Goal: Task Accomplishment & Management: Use online tool/utility

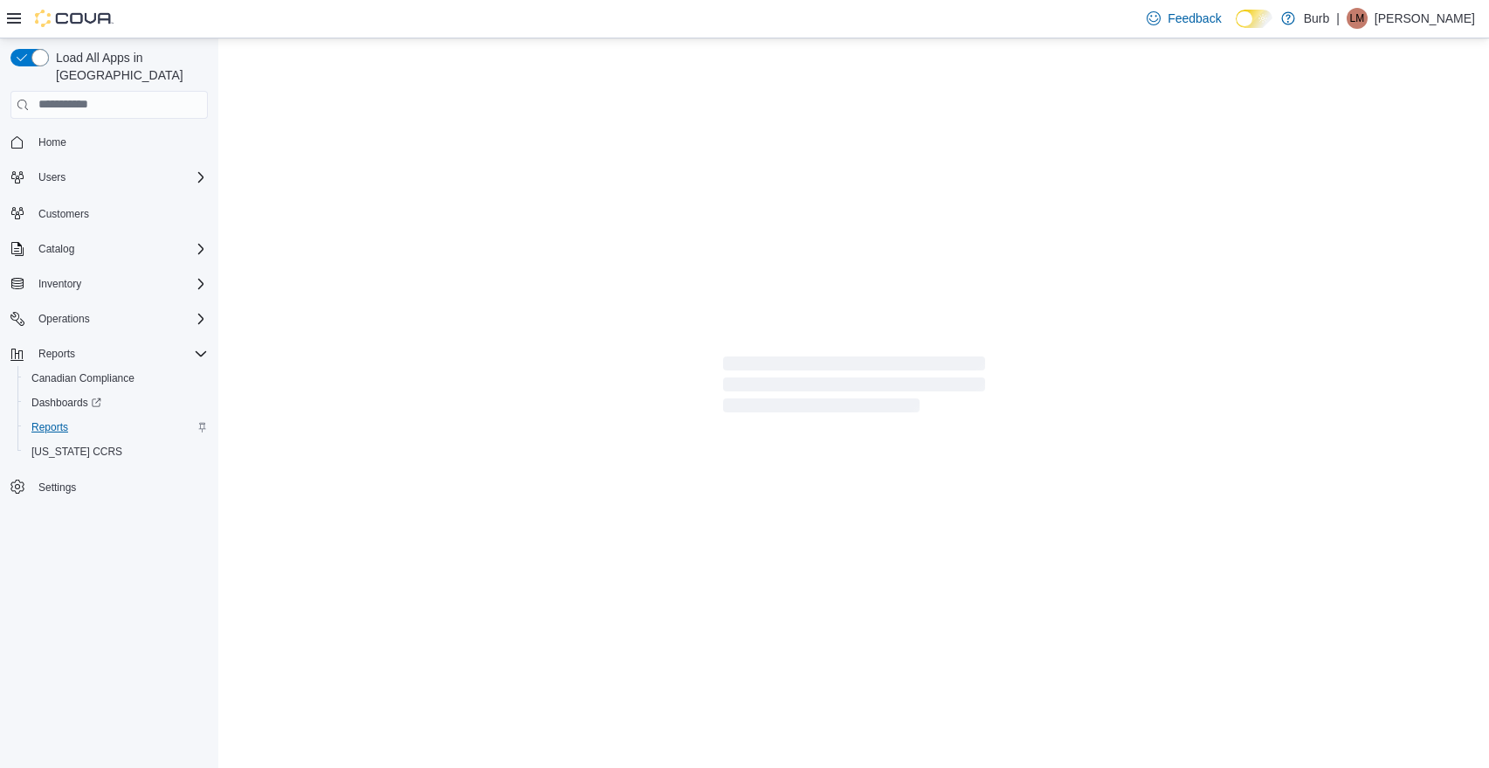
click at [57, 420] on span "Reports" at bounding box center [49, 427] width 37 height 14
click at [51, 420] on span "Reports" at bounding box center [49, 427] width 37 height 14
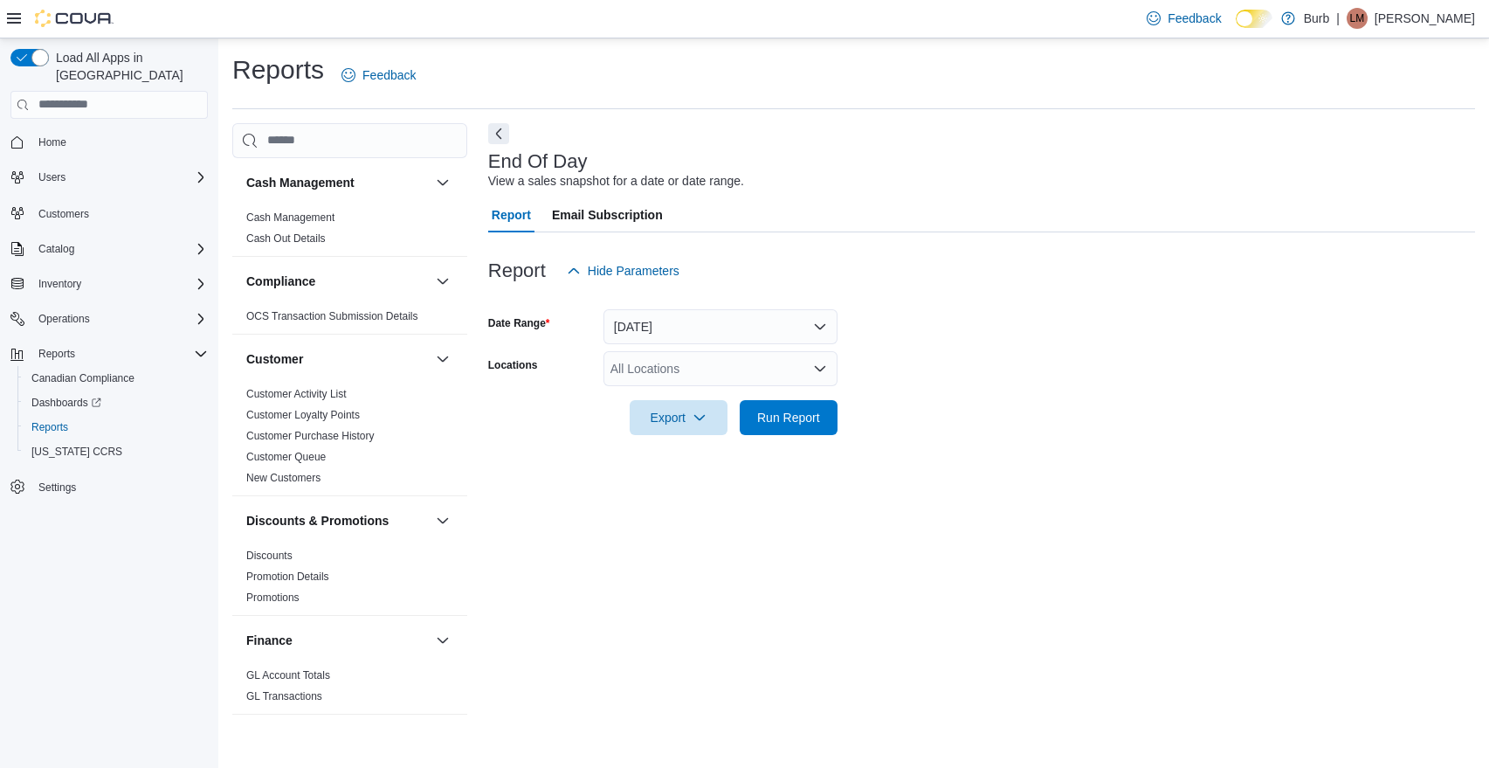
click at [820, 325] on button "[DATE]" at bounding box center [721, 326] width 234 height 35
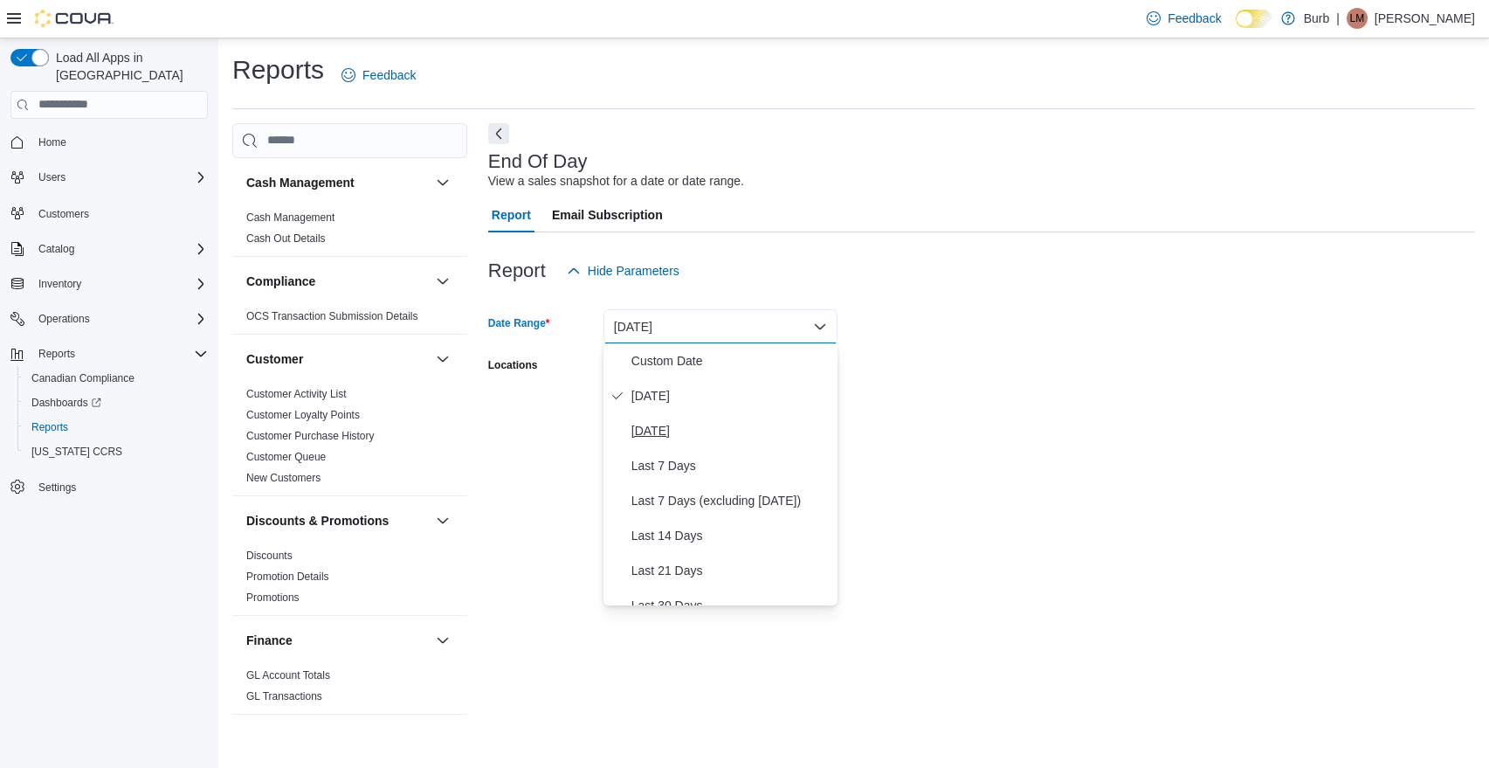
click at [659, 428] on span "[DATE]" at bounding box center [730, 430] width 199 height 21
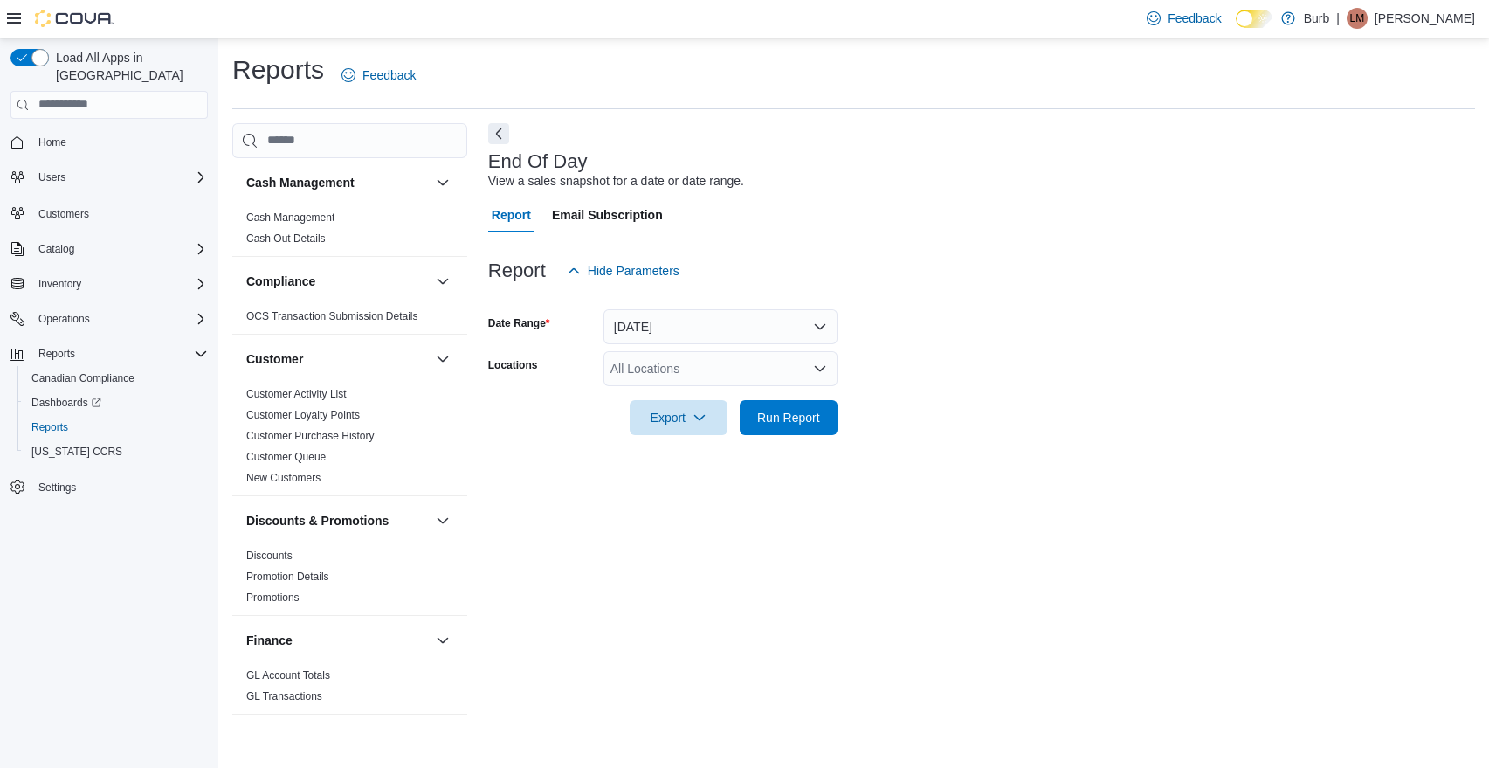
click at [1039, 391] on div at bounding box center [981, 393] width 987 height 14
click at [819, 370] on icon "Open list of options" at bounding box center [820, 368] width 10 height 5
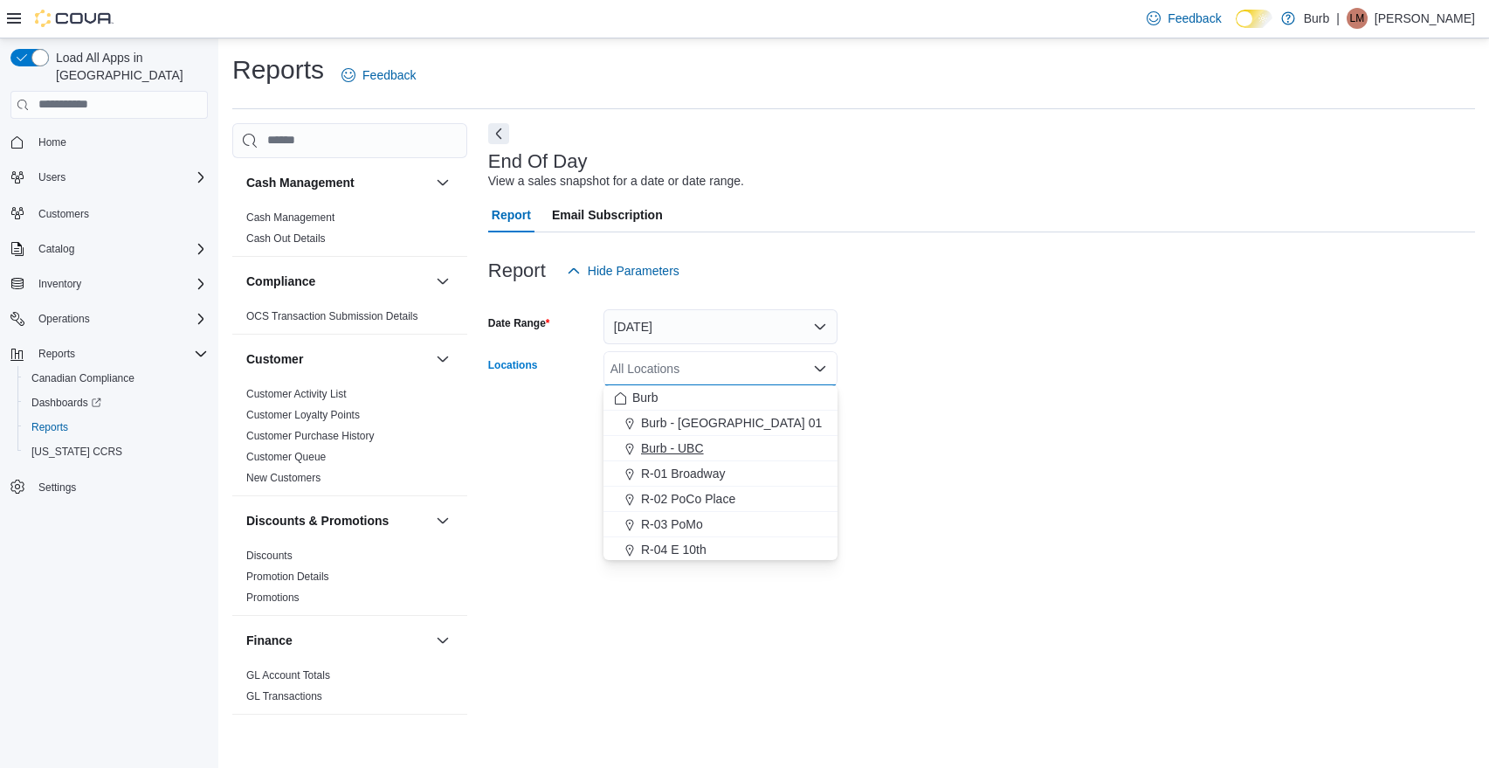
click at [693, 447] on span "Burb - UBC" at bounding box center [672, 447] width 63 height 17
click at [1011, 466] on div "End Of Day View a sales snapshot for a date or date range. Report Email Subscri…" at bounding box center [981, 428] width 987 height 611
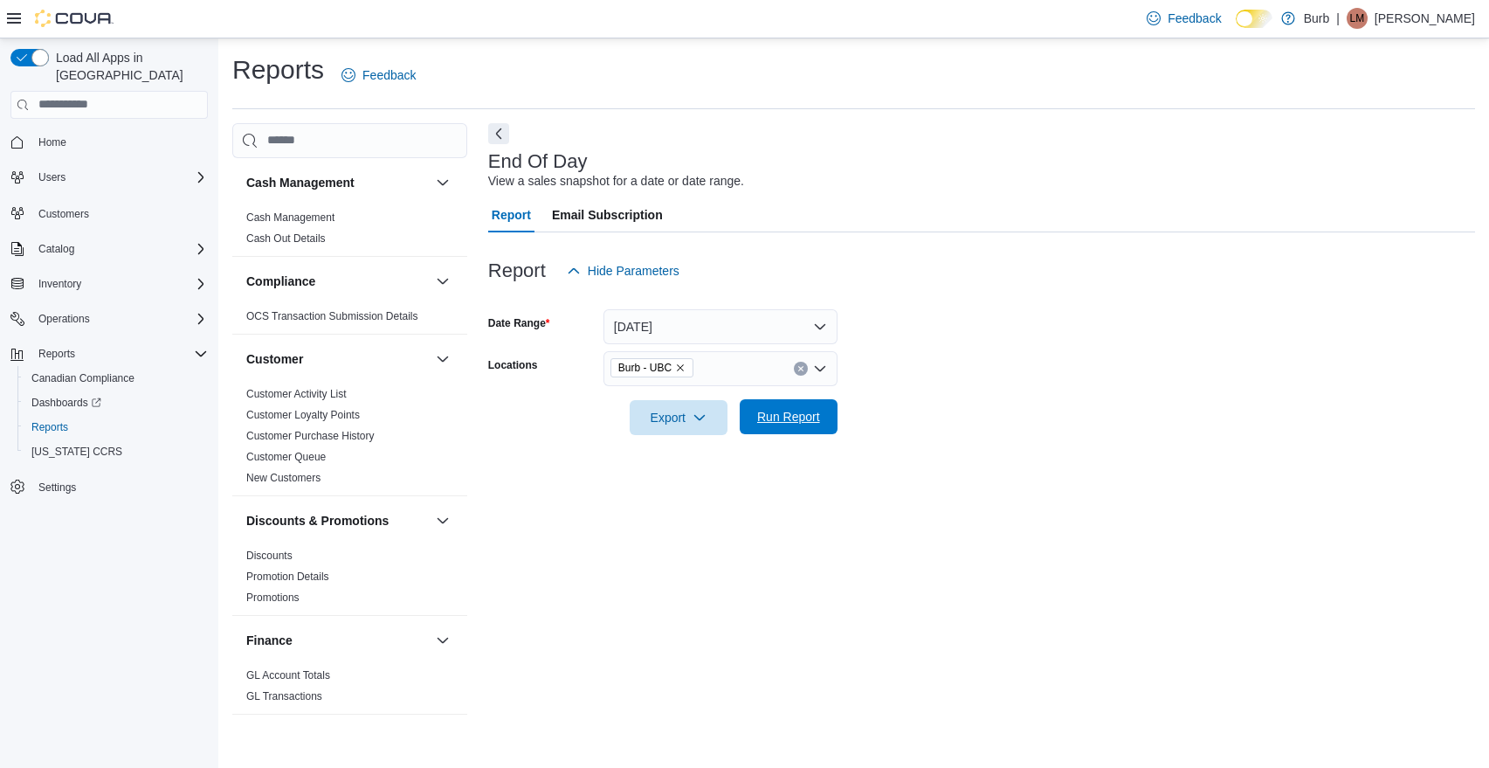
click at [811, 420] on span "Run Report" at bounding box center [788, 416] width 63 height 17
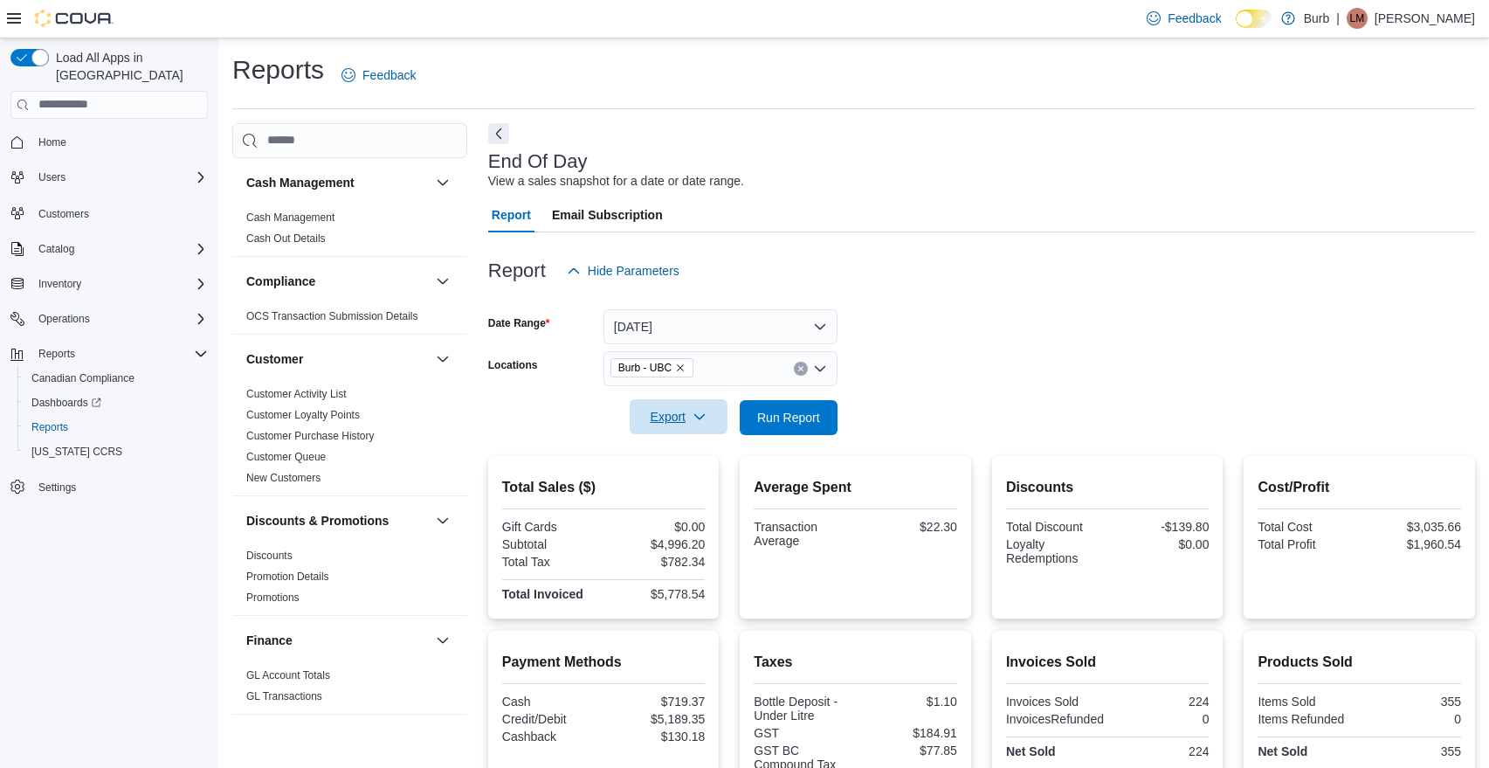
click at [724, 431] on button "Export" at bounding box center [679, 416] width 98 height 35
click at [703, 484] on span "Export to Pdf" at bounding box center [681, 486] width 79 height 14
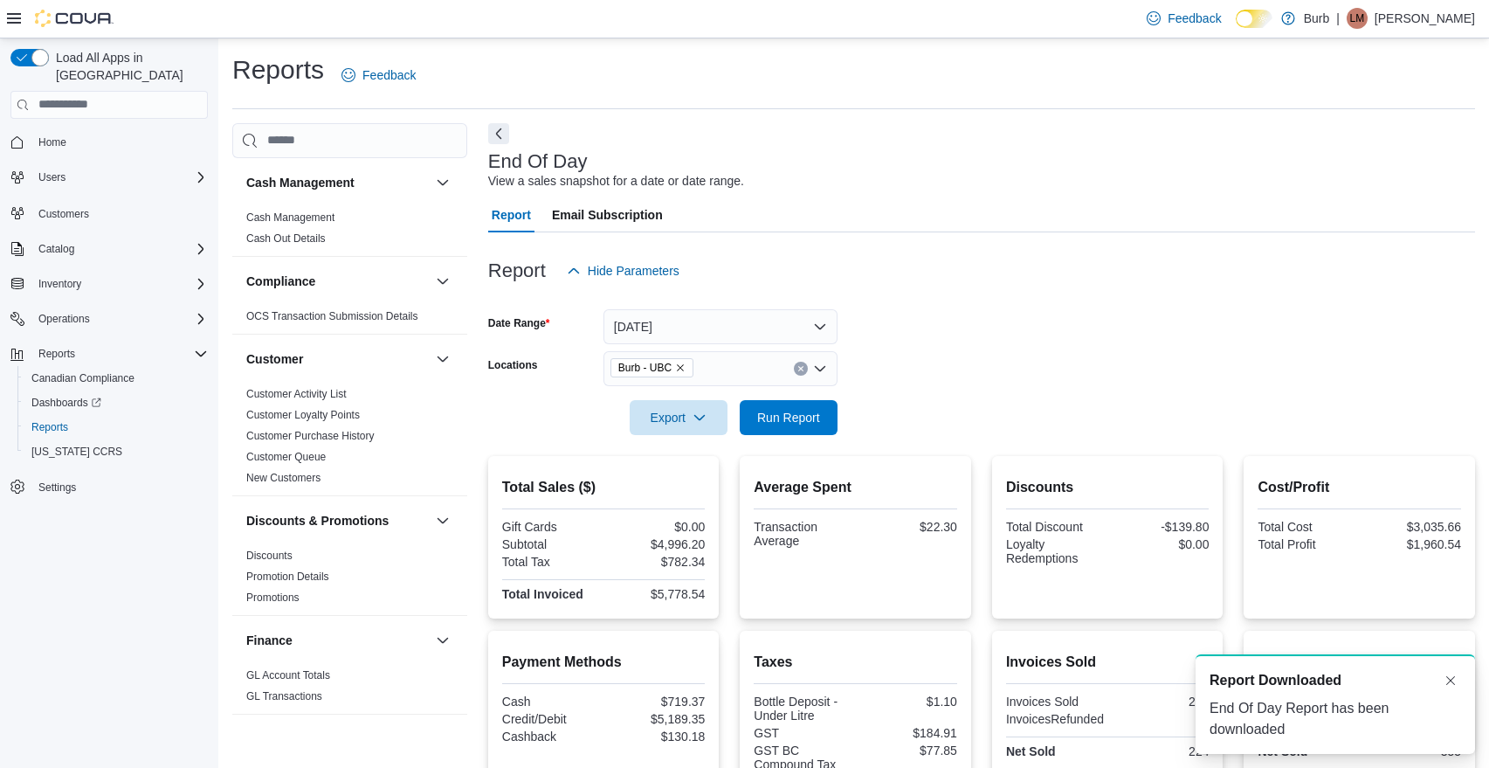
click at [684, 366] on icon "Remove Burb - UBC from selection in this group" at bounding box center [680, 367] width 7 height 7
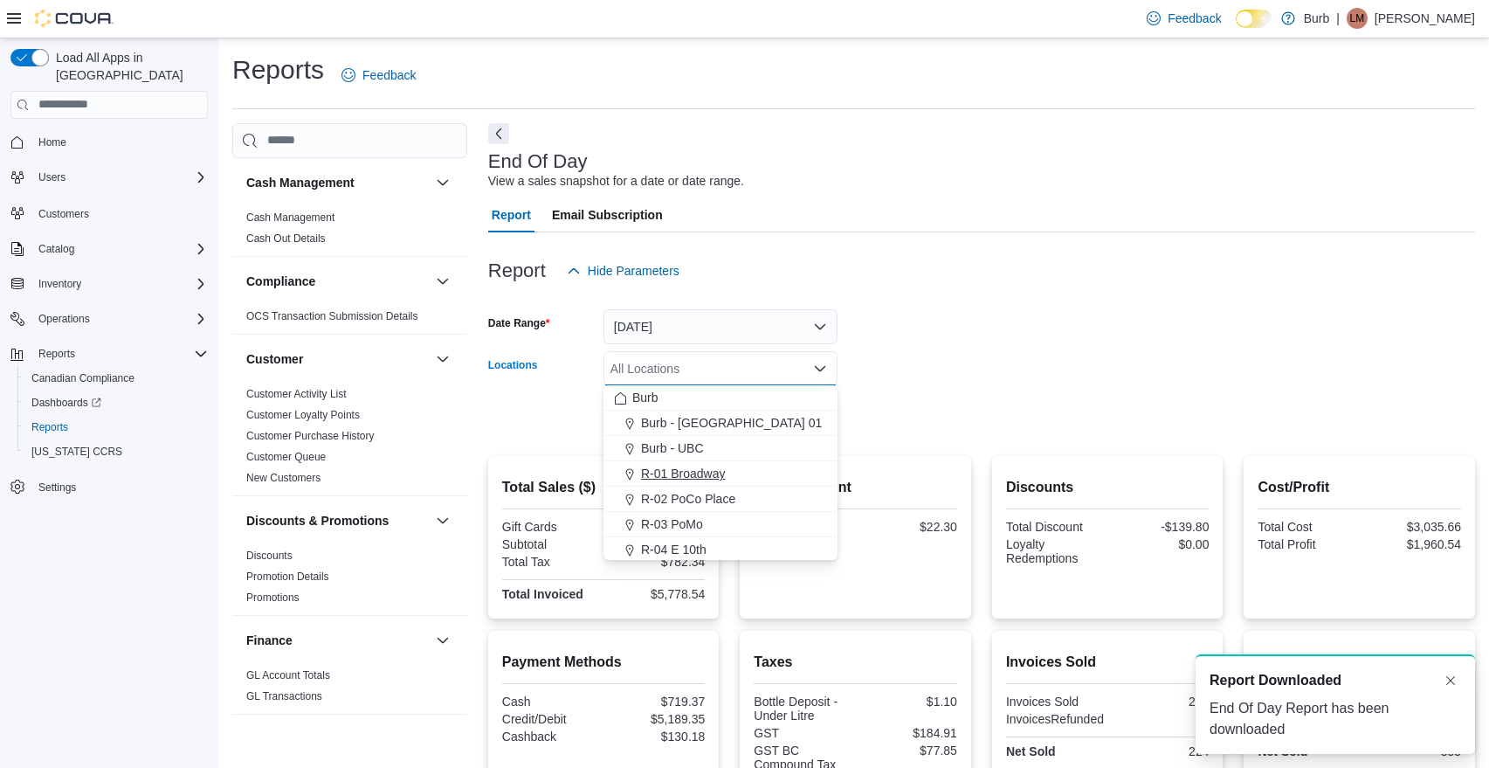
click at [693, 471] on span "R-01 Broadway" at bounding box center [683, 473] width 85 height 17
click at [1020, 342] on form "Date Range Yesterday Locations R-01 Broadway Combo box. Selected. R-01 Broadway…" at bounding box center [981, 361] width 987 height 147
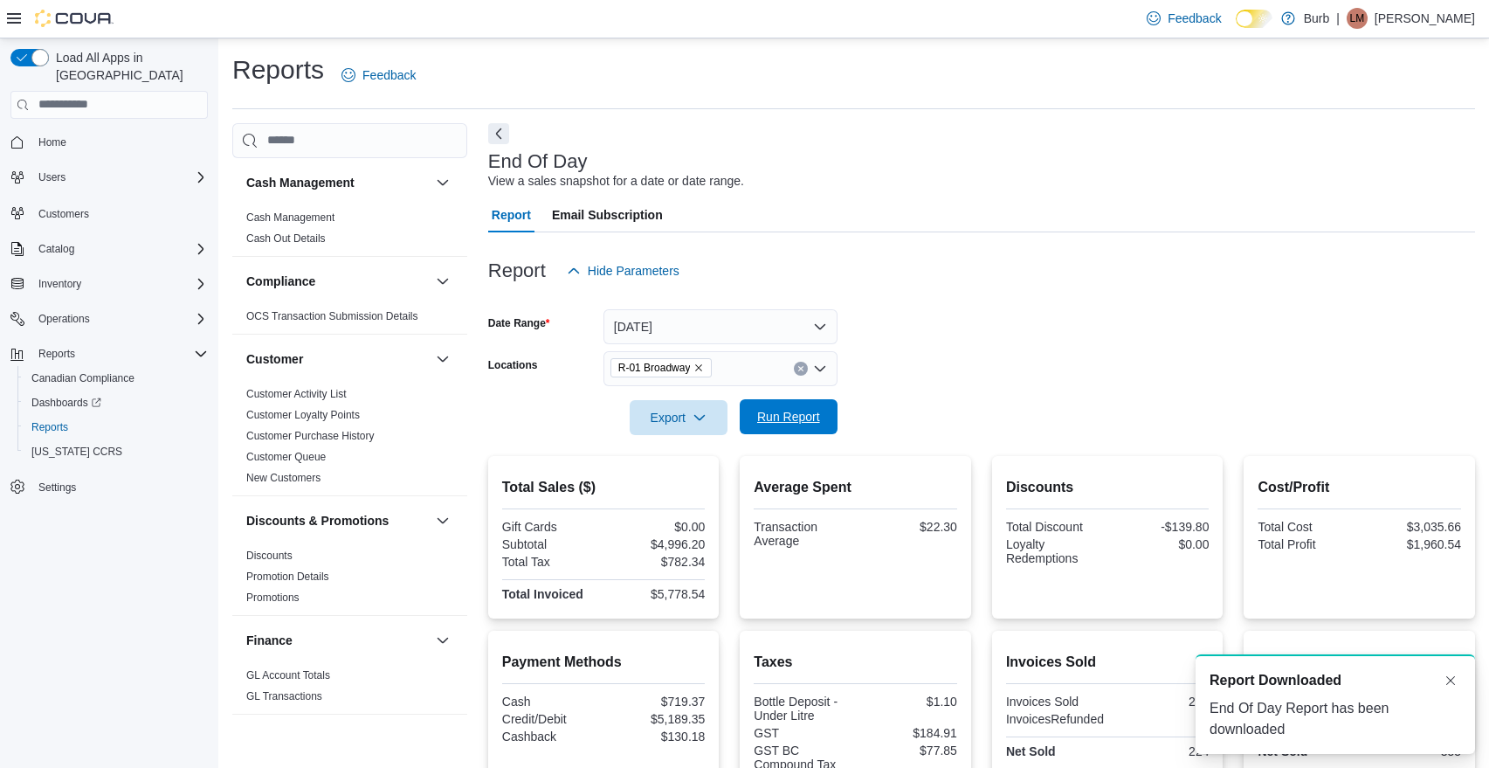
click at [830, 417] on button "Run Report" at bounding box center [789, 416] width 98 height 35
click at [725, 427] on button "Export" at bounding box center [679, 416] width 98 height 35
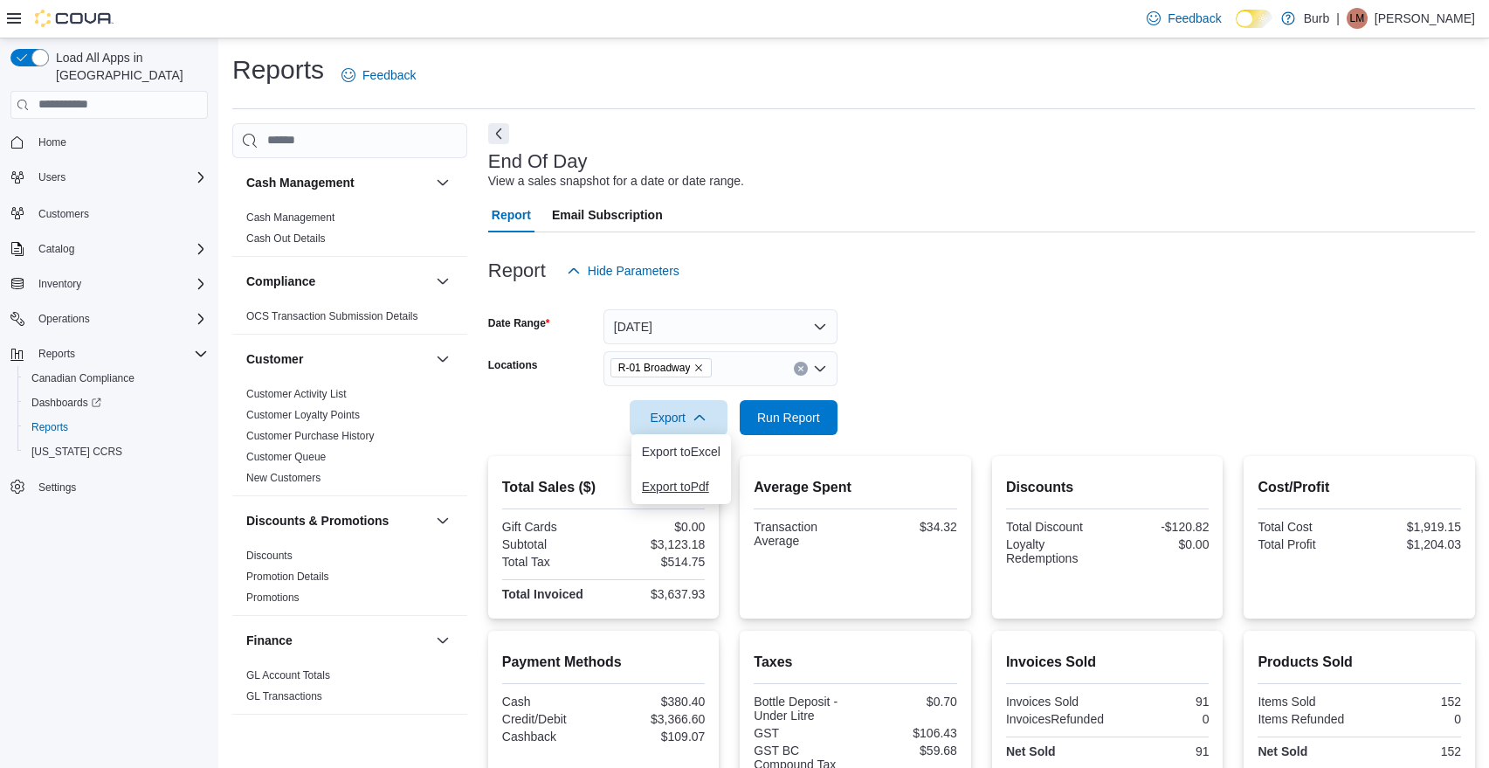
click at [700, 484] on span "Export to Pdf" at bounding box center [681, 486] width 79 height 14
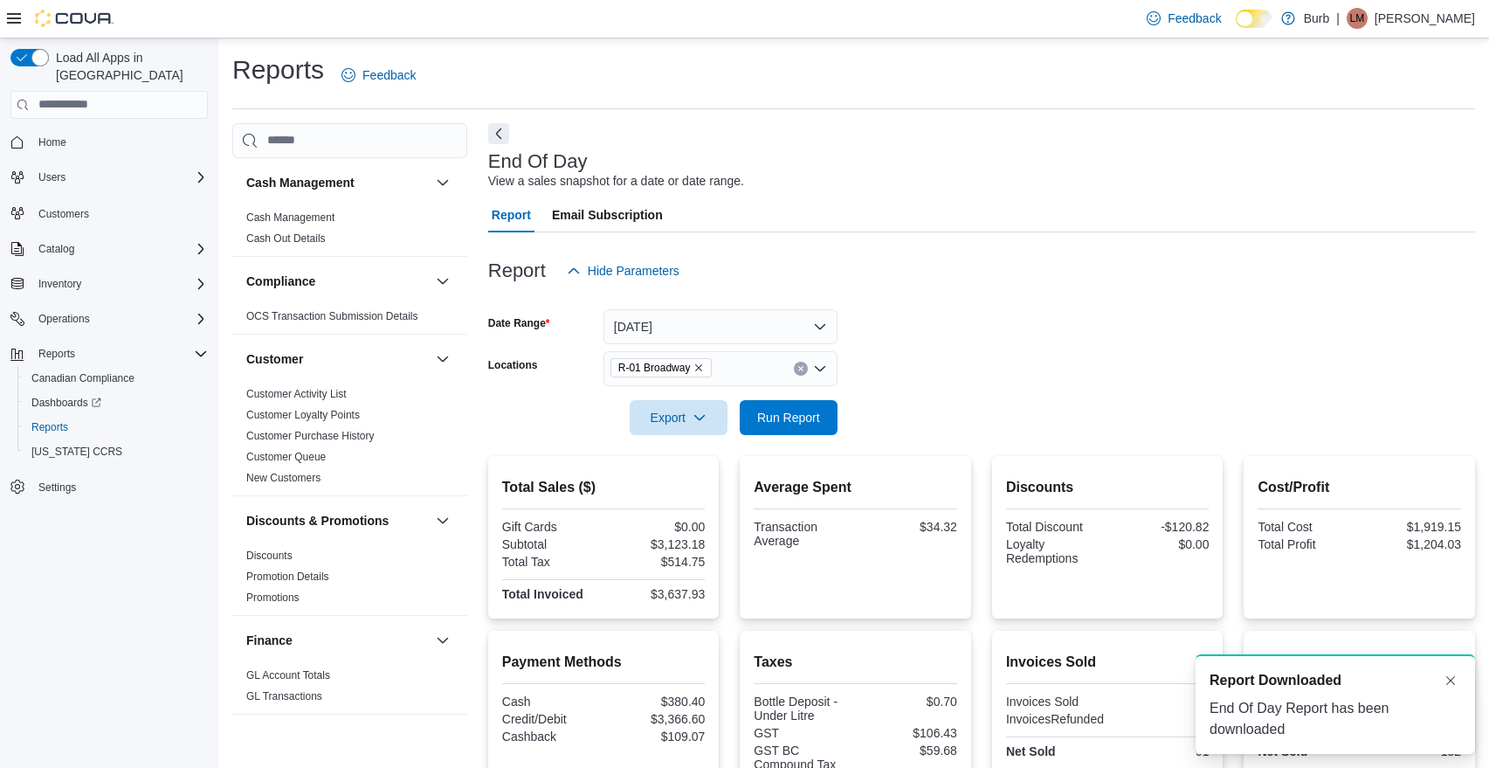
click at [702, 369] on icon "Remove R-01 Broadway from selection in this group" at bounding box center [698, 367] width 10 height 10
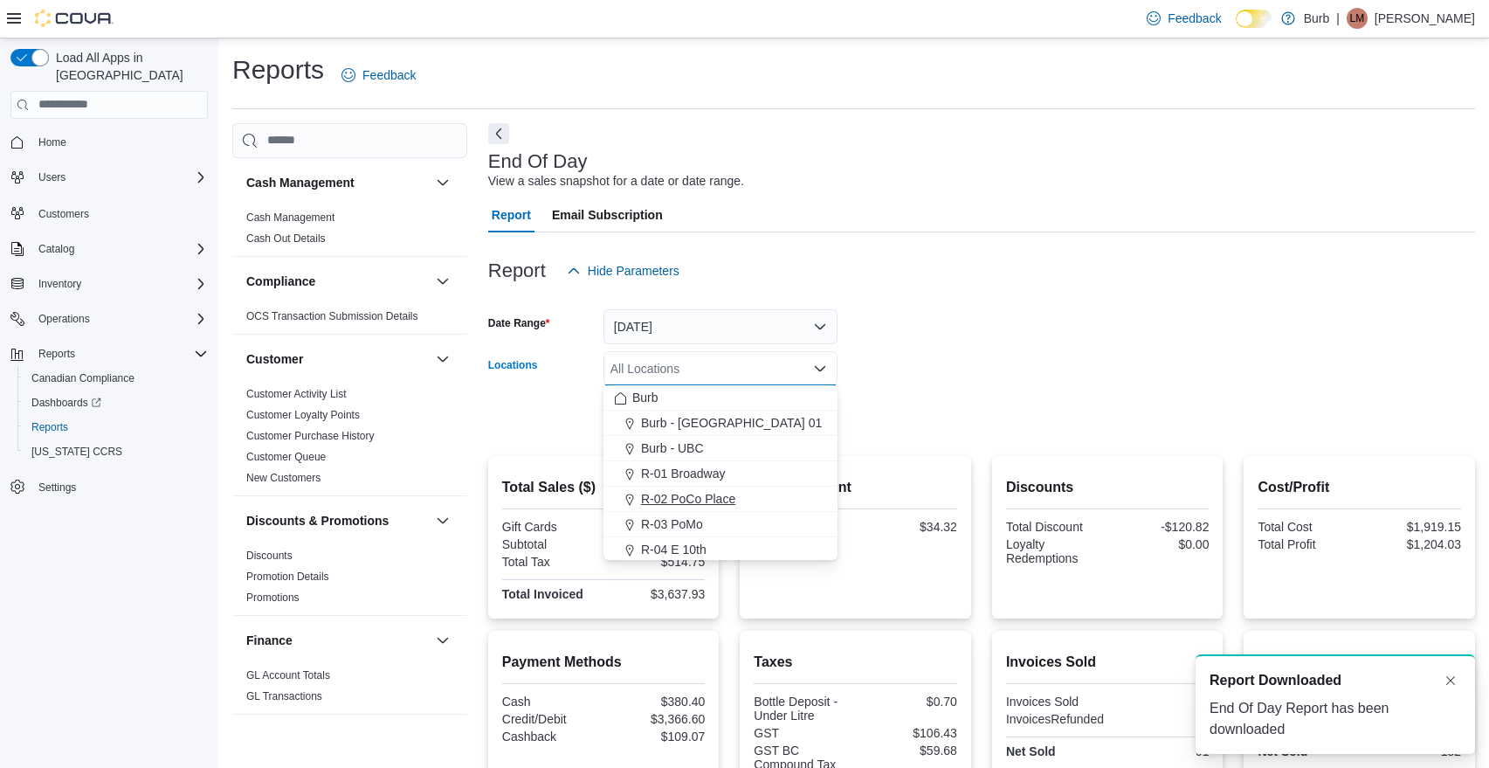
click at [697, 496] on span "R-02 PoCo Place" at bounding box center [688, 498] width 94 height 17
click at [1054, 398] on div at bounding box center [981, 393] width 987 height 14
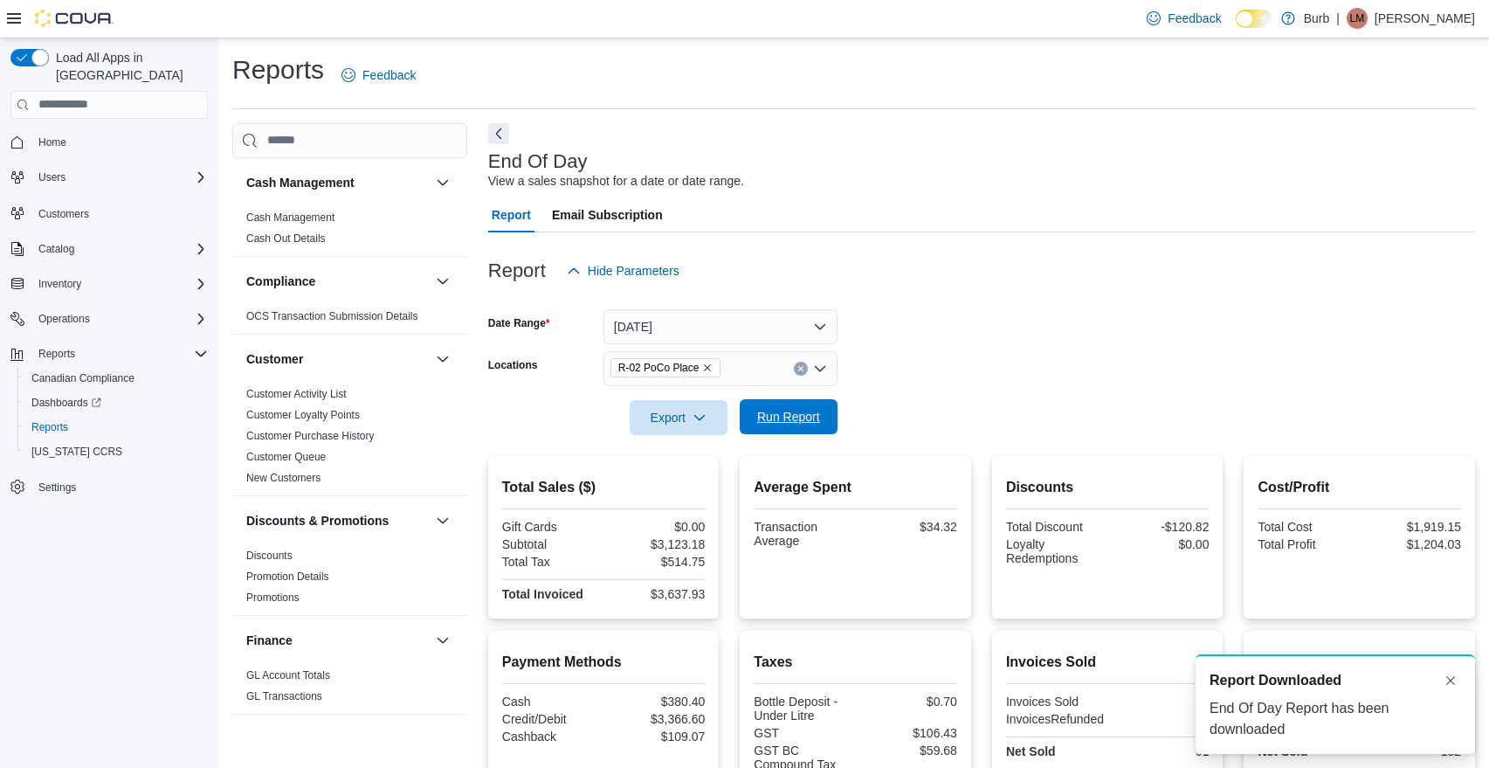
click at [826, 416] on span "Run Report" at bounding box center [788, 416] width 77 height 35
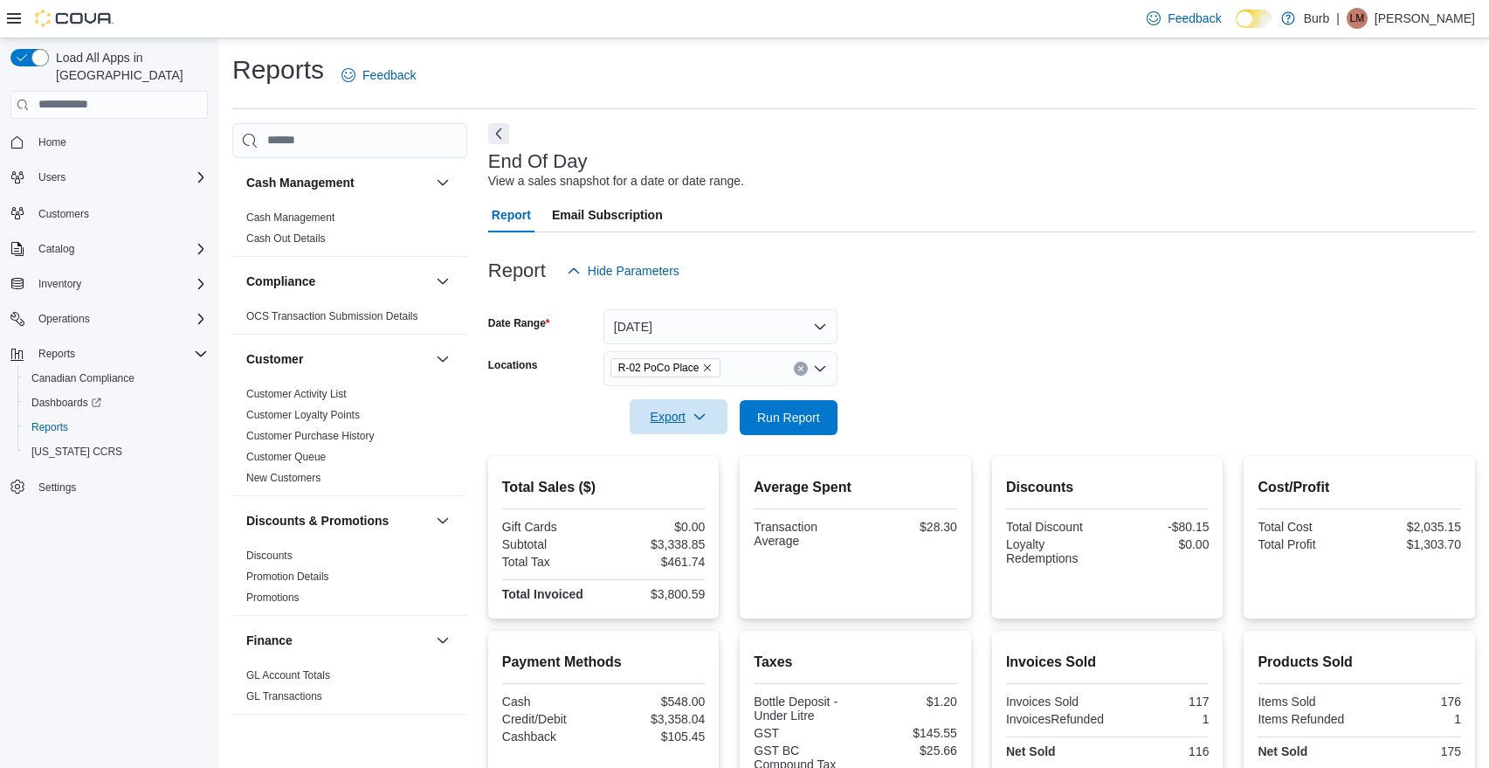
click at [725, 428] on button "Export" at bounding box center [679, 416] width 98 height 35
click at [703, 481] on span "Export to Pdf" at bounding box center [681, 486] width 79 height 14
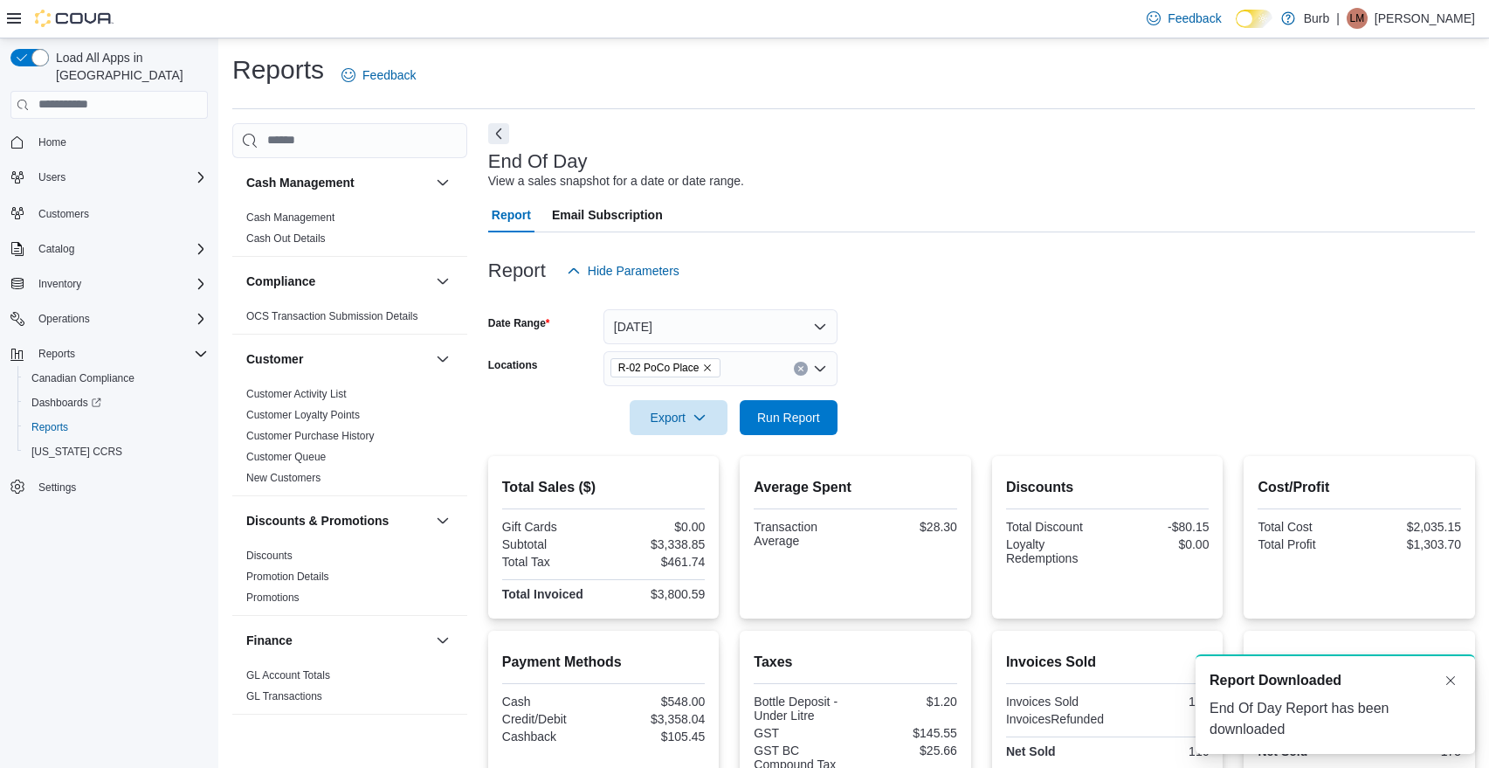
click at [713, 365] on icon "Remove R-02 PoCo Place from selection in this group" at bounding box center [707, 367] width 10 height 10
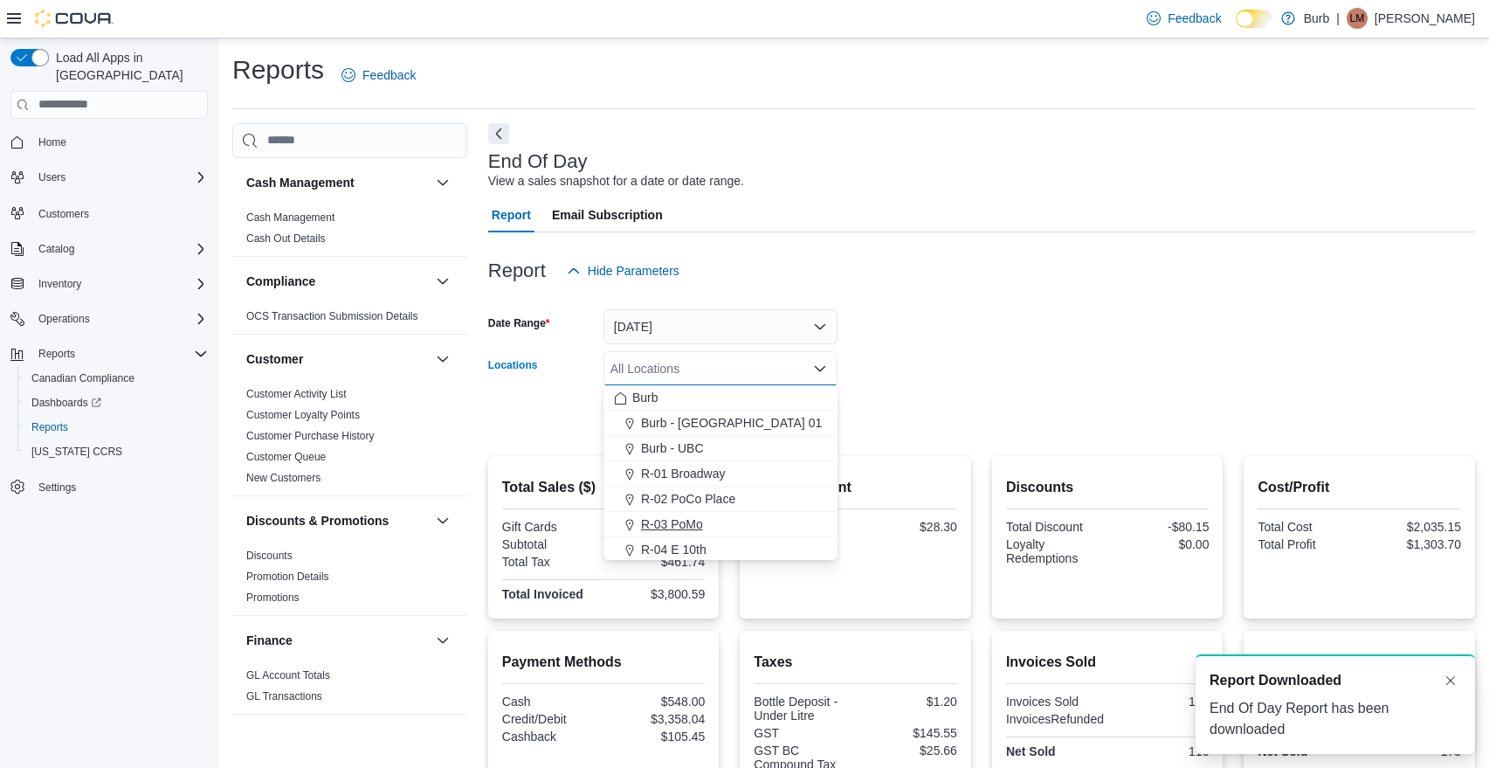
click at [685, 522] on span "R-03 PoMo" at bounding box center [672, 523] width 62 height 17
click at [998, 321] on form "Date Range Yesterday Locations R-03 PoMo Combo box. Selected. R-03 PoMo. Press …" at bounding box center [981, 361] width 987 height 147
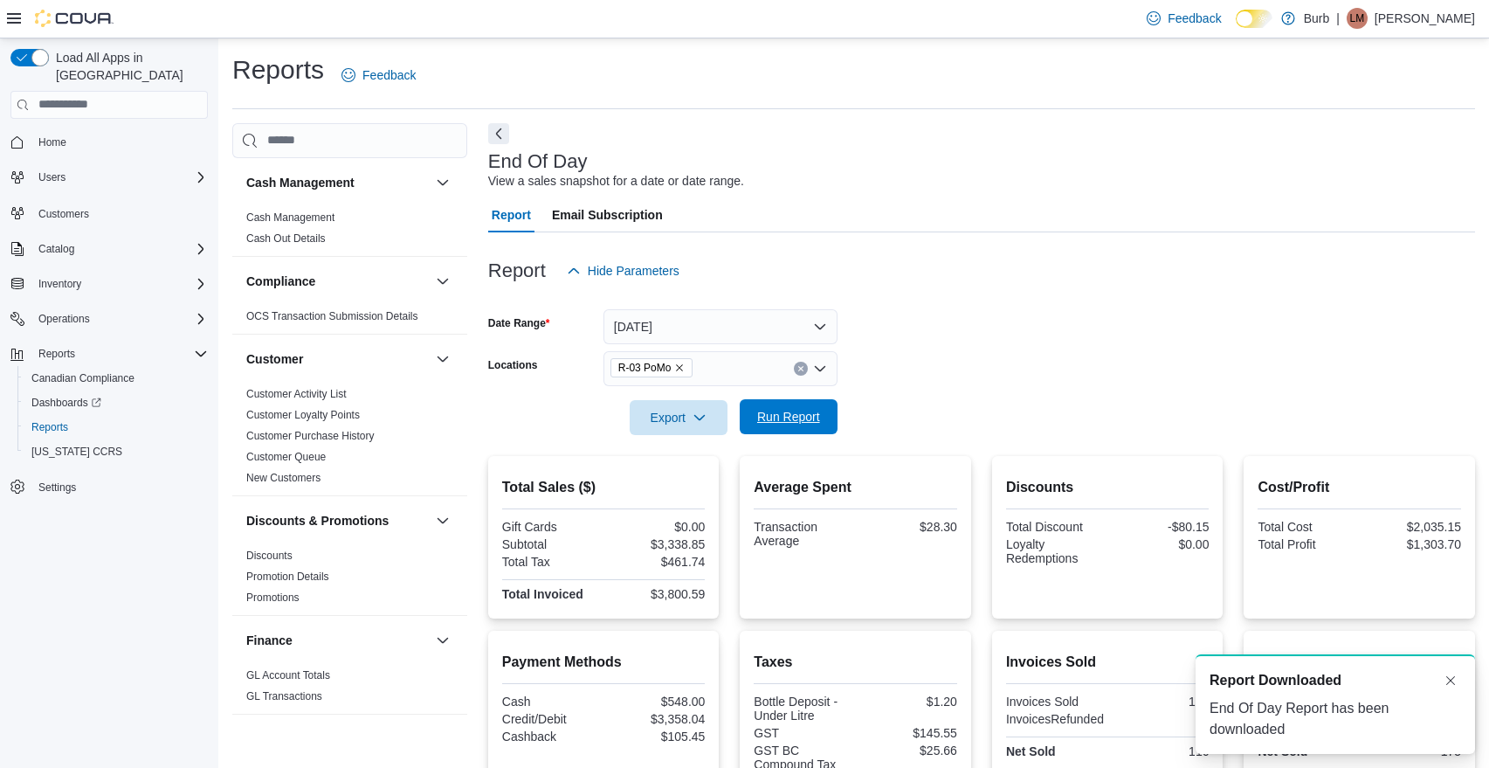
click at [808, 413] on span "Run Report" at bounding box center [788, 416] width 63 height 17
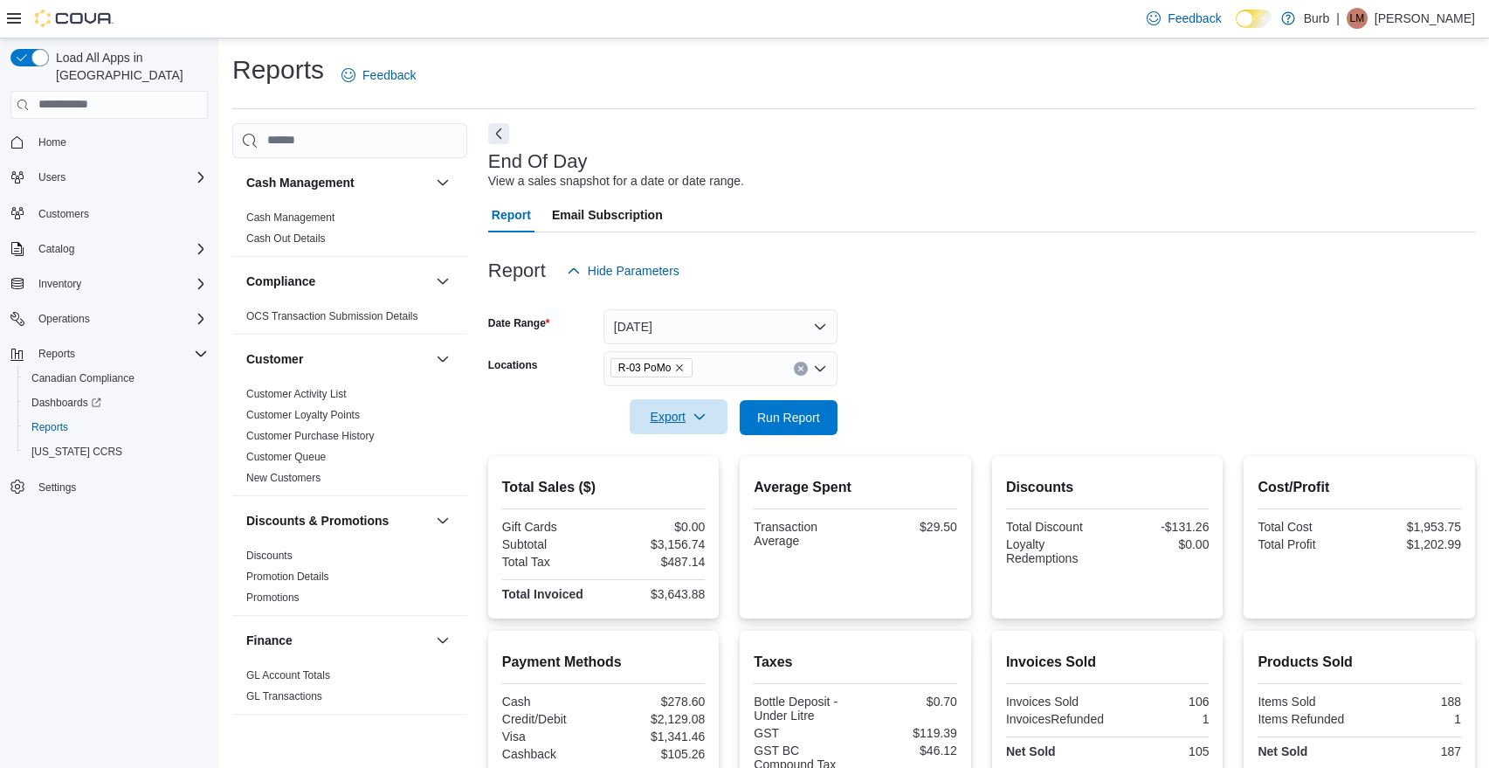
click at [725, 429] on button "Export" at bounding box center [679, 416] width 98 height 35
click at [701, 482] on span "Export to Pdf" at bounding box center [681, 486] width 79 height 14
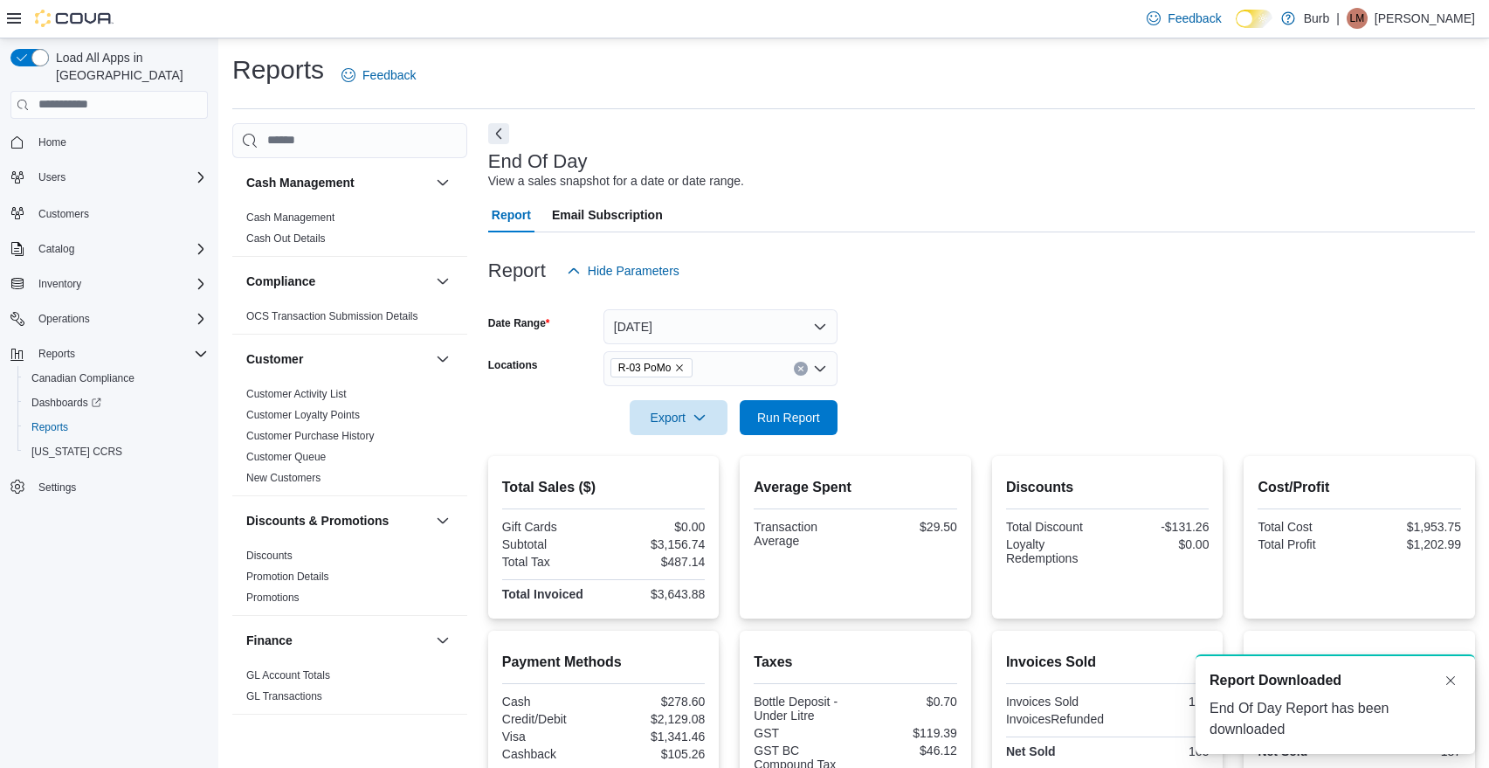
click at [685, 367] on icon "Remove R-03 PoMo from selection in this group" at bounding box center [679, 367] width 10 height 10
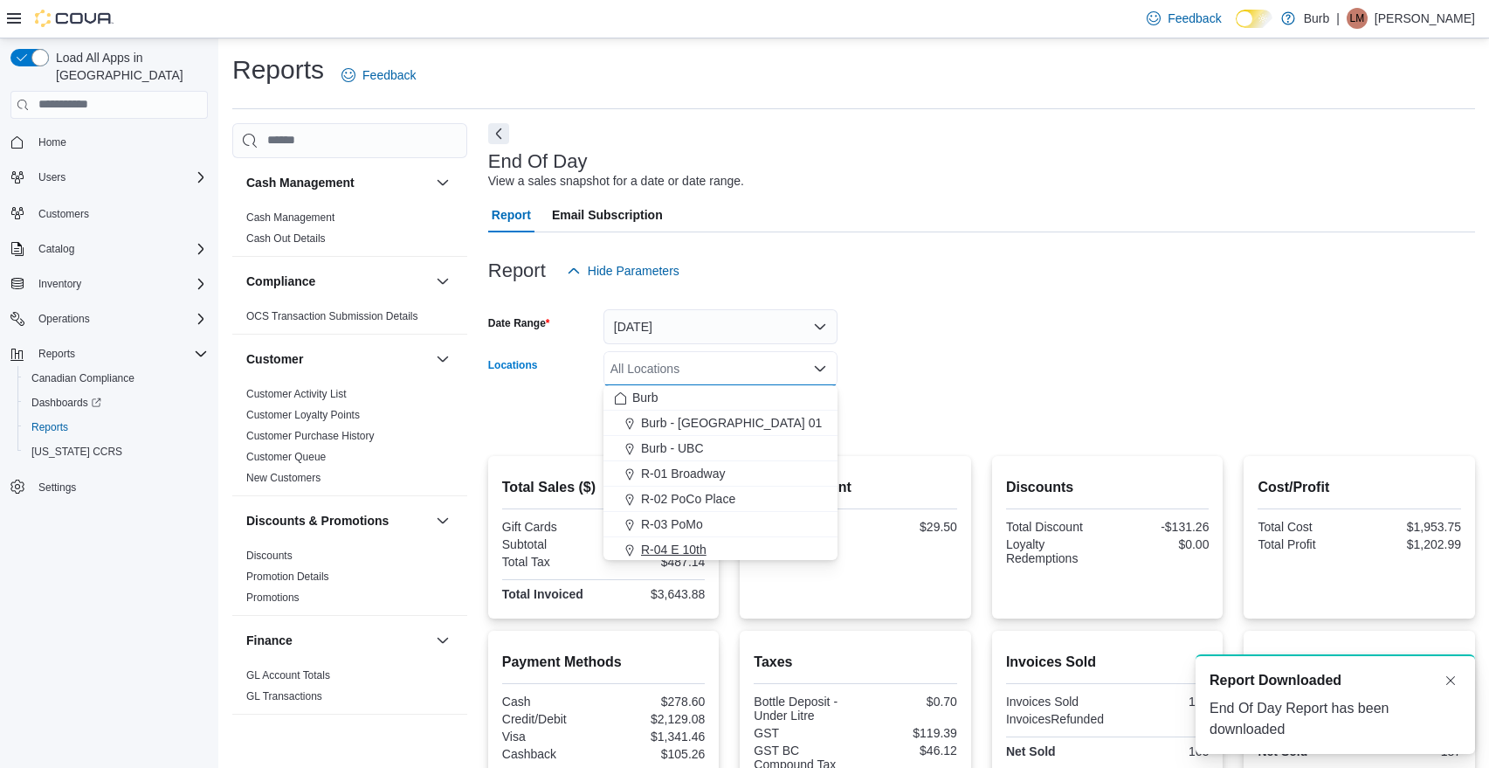
click at [685, 543] on span "R-04 E 10th" at bounding box center [674, 549] width 66 height 17
click at [1005, 372] on form "Date Range Yesterday Locations R-04 E 10th Combo box. Selected. R-04 E 10th. Pr…" at bounding box center [981, 361] width 987 height 147
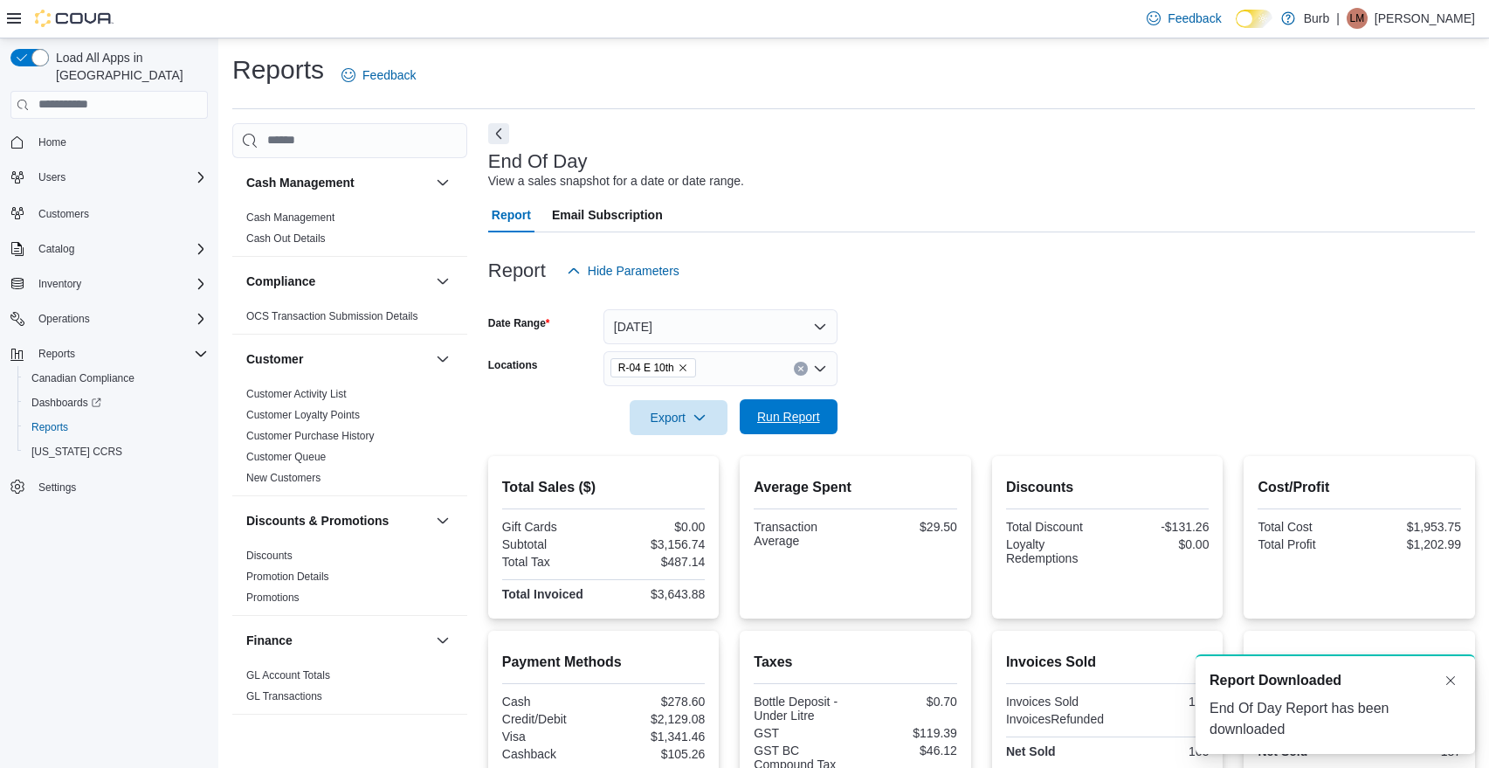
click at [813, 410] on span "Run Report" at bounding box center [788, 416] width 63 height 17
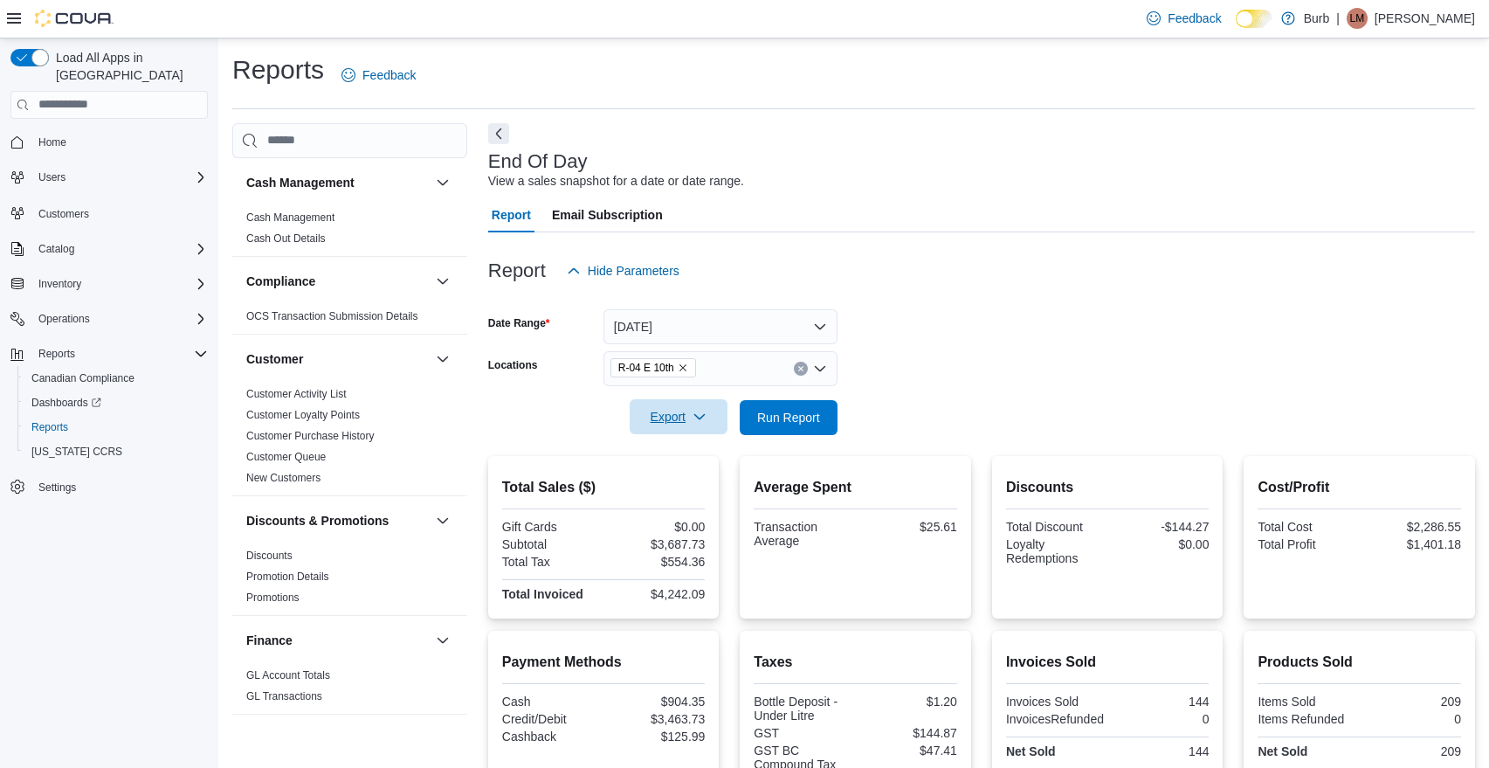
click at [724, 427] on button "Export" at bounding box center [679, 416] width 98 height 35
click at [707, 486] on span "Export to Pdf" at bounding box center [681, 486] width 79 height 14
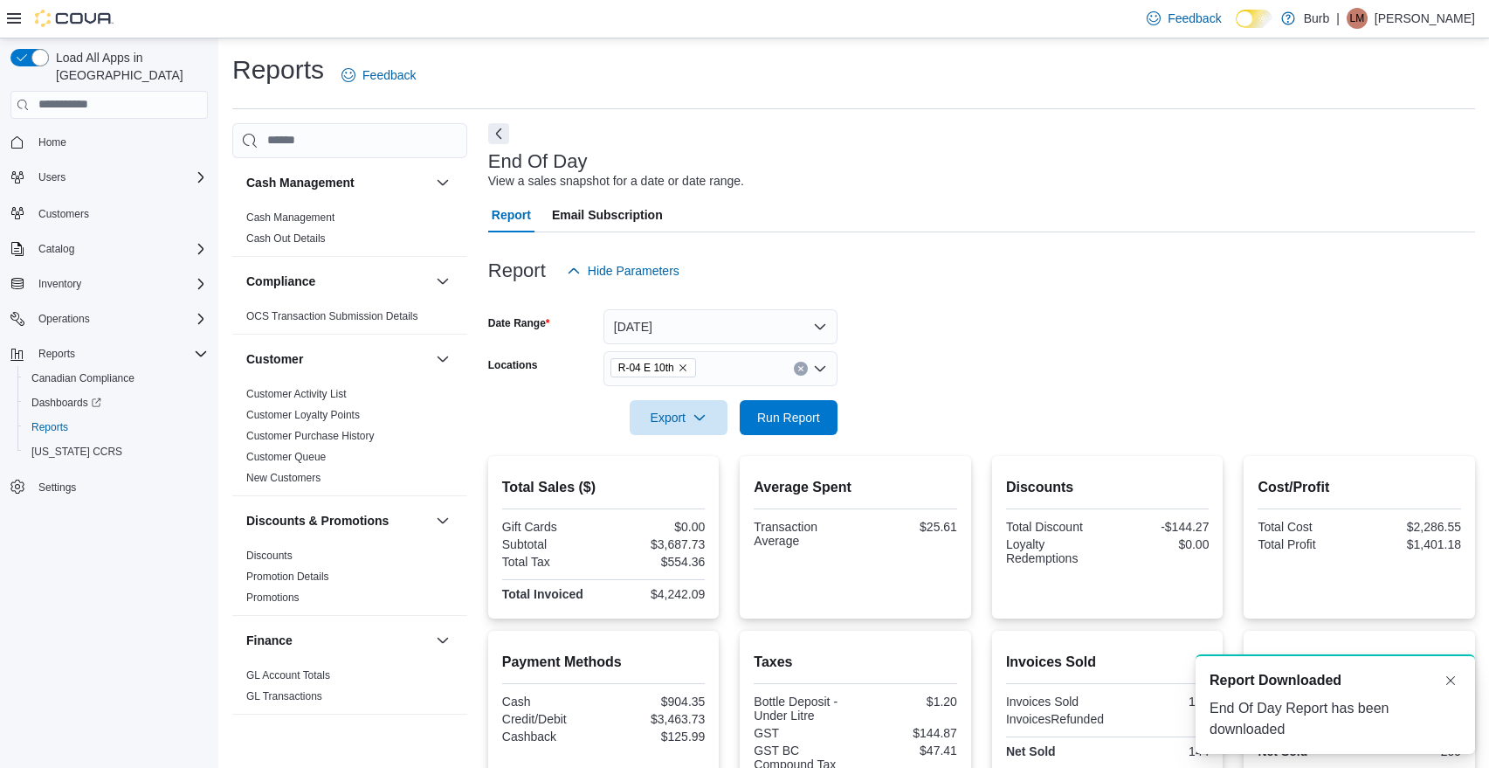
click at [687, 363] on icon "Remove R-04 E 10th from selection in this group" at bounding box center [683, 367] width 10 height 10
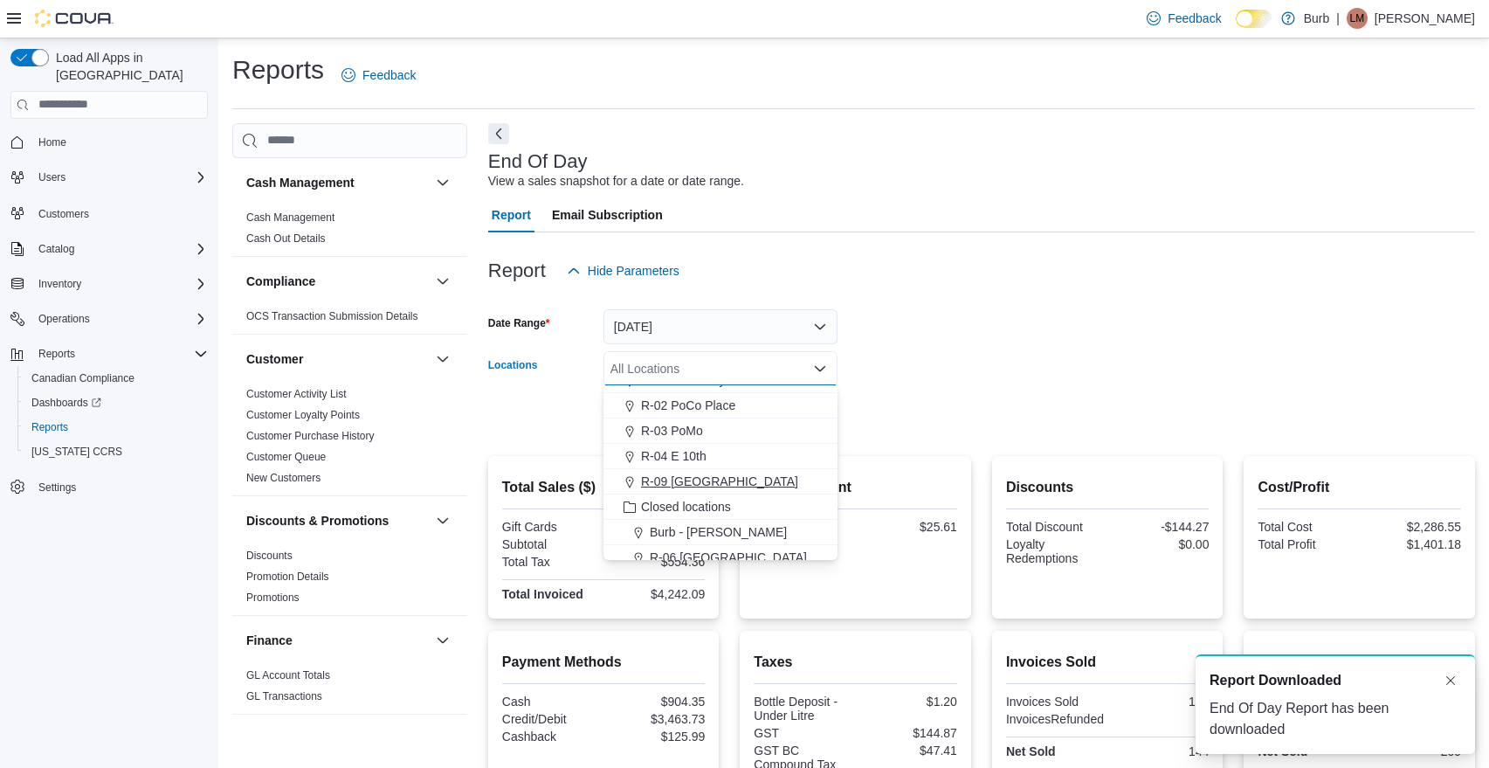
click at [712, 476] on span "R-09 Tuscany Village" at bounding box center [719, 481] width 157 height 17
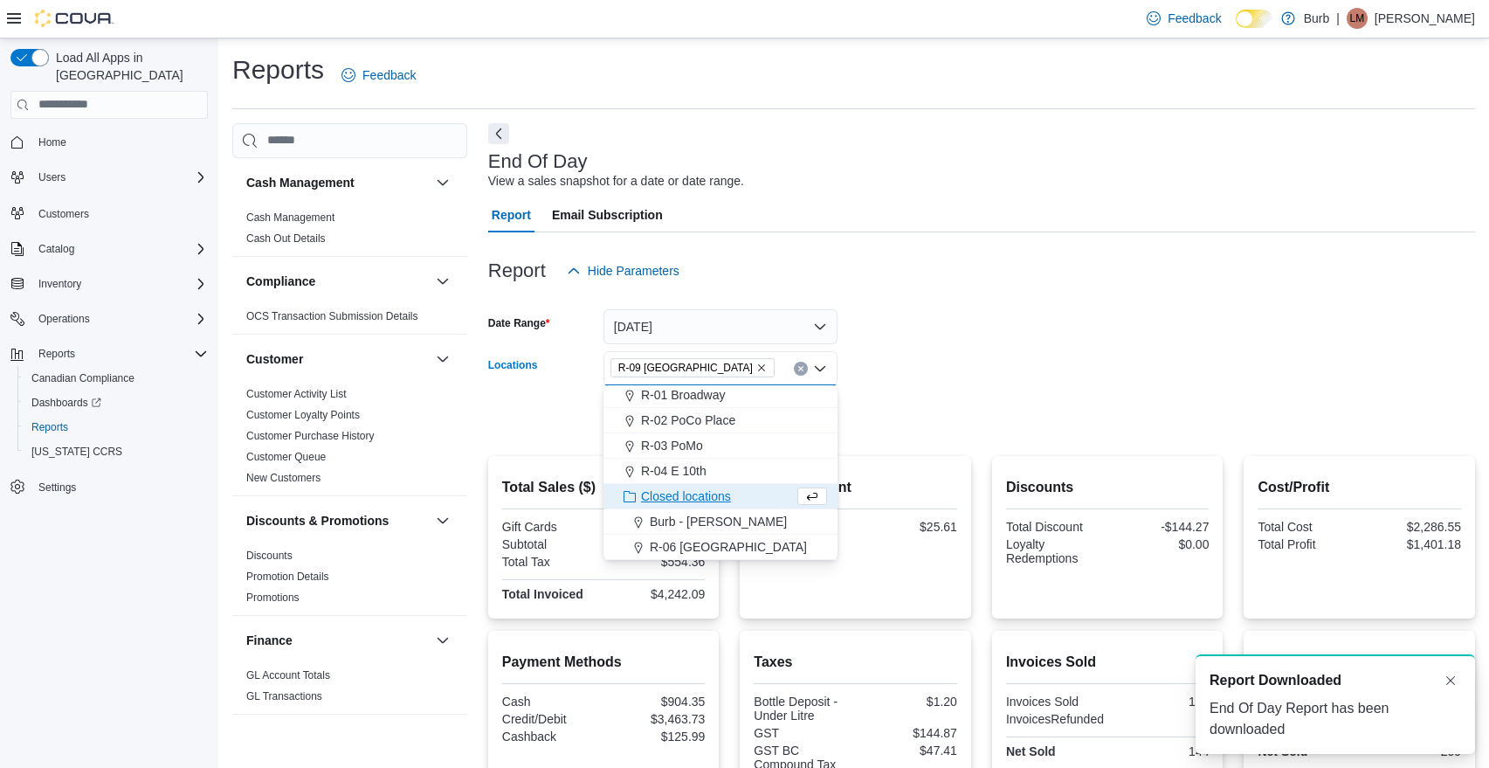
click at [950, 376] on form "Date Range Yesterday Locations R-09 Tuscany Village Combo box. Selected. R-09 T…" at bounding box center [981, 361] width 987 height 147
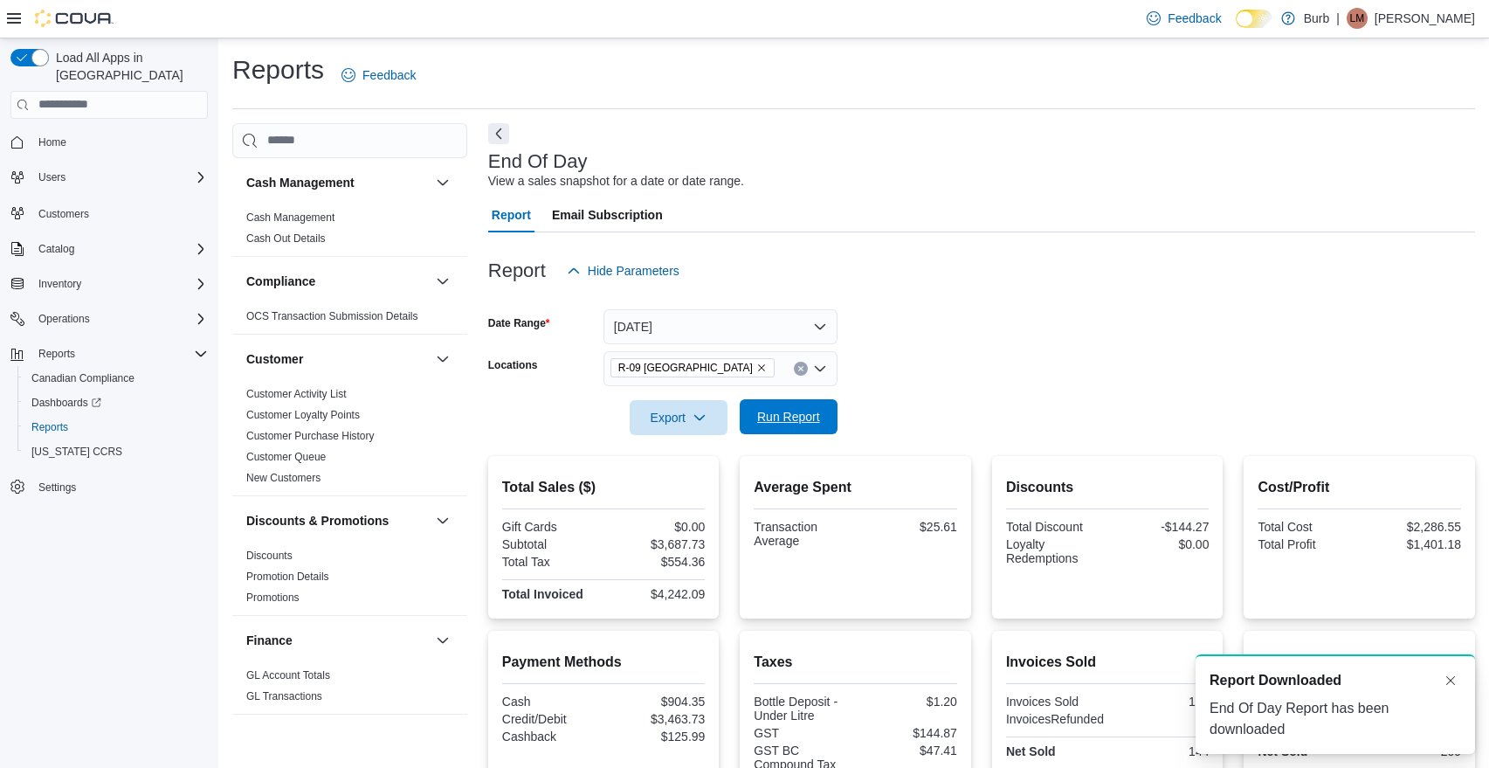
click at [819, 413] on span "Run Report" at bounding box center [788, 416] width 63 height 17
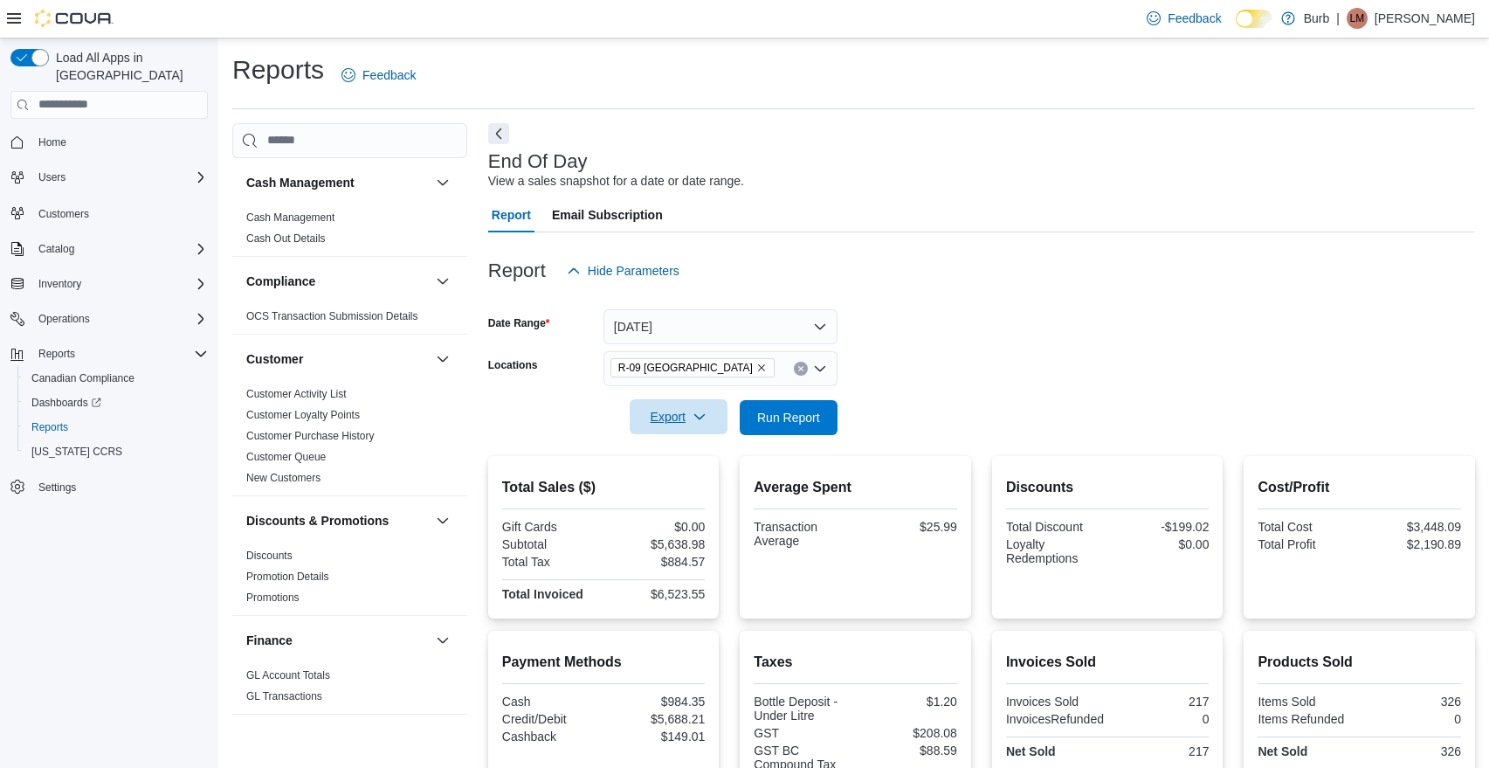
click at [721, 430] on button "Export" at bounding box center [679, 416] width 98 height 35
click at [700, 480] on span "Export to Pdf" at bounding box center [681, 486] width 79 height 14
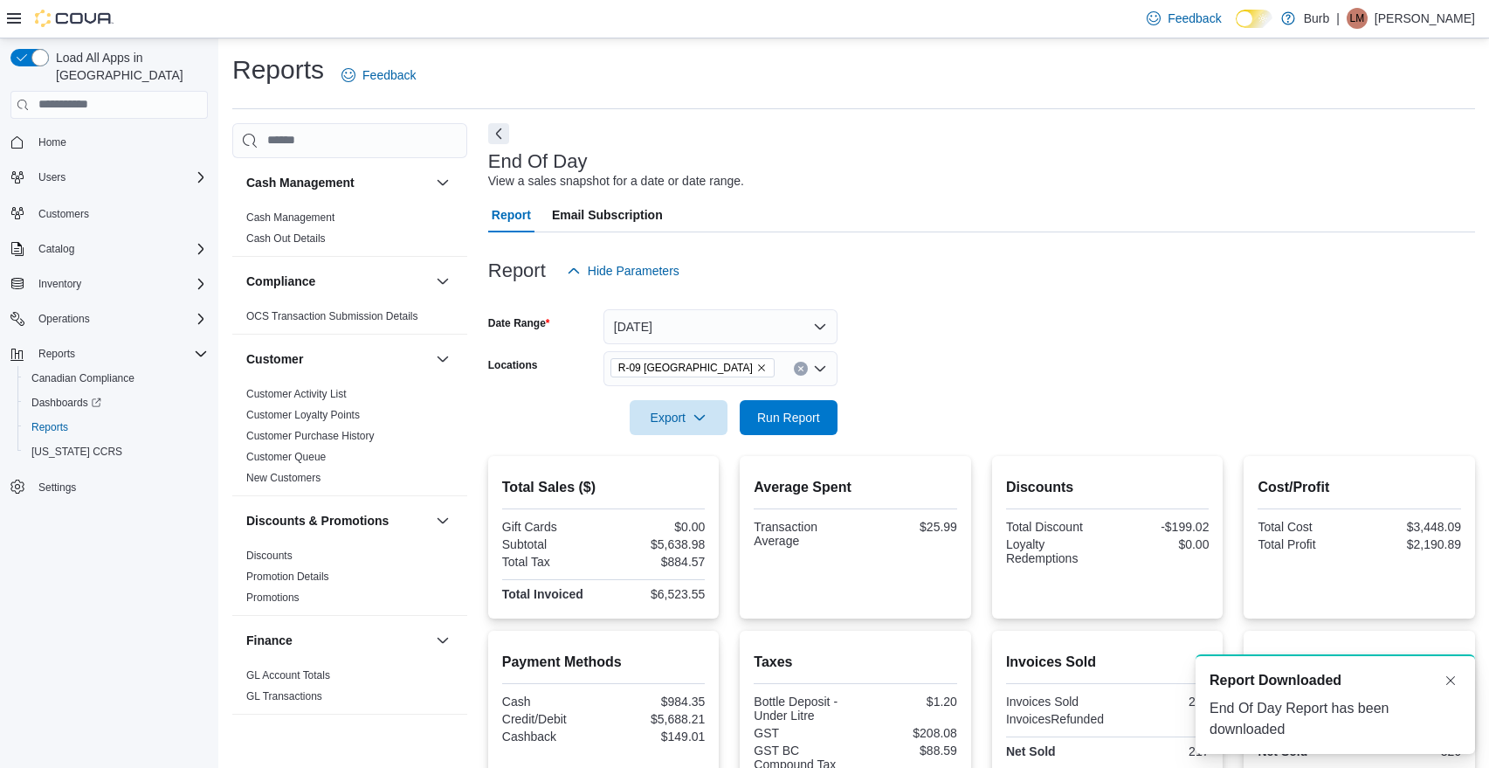
click at [920, 295] on div at bounding box center [981, 298] width 987 height 21
click at [1437, 16] on p "Lisa Mah" at bounding box center [1425, 18] width 100 height 21
click at [1347, 164] on span "Sign Out" at bounding box center [1362, 169] width 47 height 17
